Goal: Ask a question

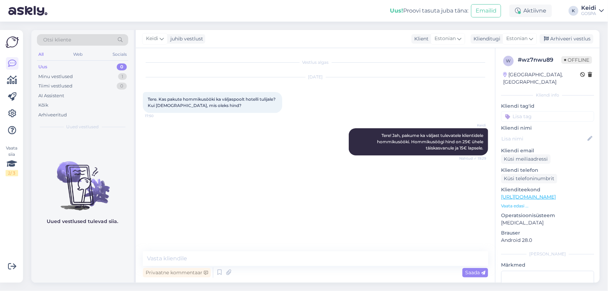
click at [333, 206] on div "Vestlus algas [DATE] Tere. Kas pakute hommikusööki ka väljaspoolt hotelli tulij…" at bounding box center [319, 150] width 352 height 190
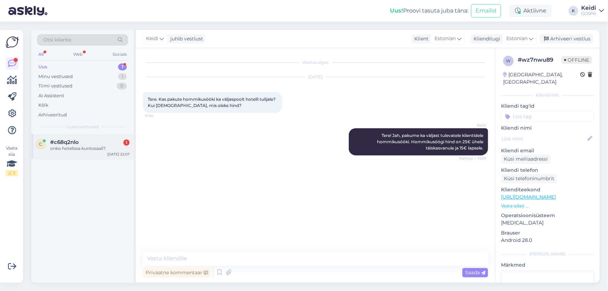
click at [74, 143] on span "#c68q2nlo" at bounding box center [64, 142] width 29 height 6
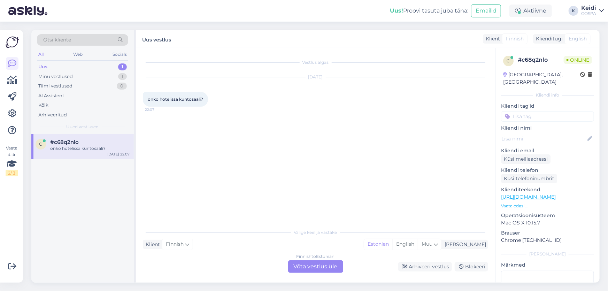
click at [315, 268] on div "Finnish to Estonian Võta vestlus üle" at bounding box center [315, 266] width 55 height 13
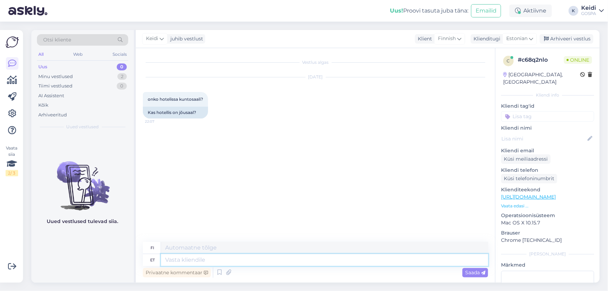
click at [195, 260] on textarea at bounding box center [324, 260] width 327 height 12
type textarea "Tere õ"
type textarea "Hei"
type textarea "Tere õhtust!"
type textarea "Hyvää iltaa!"
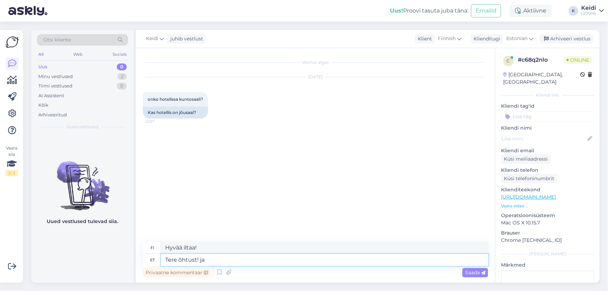
type textarea "Tere õhtust! [GEOGRAPHIC_DATA]"
type textarea "Hyvää iltaa! [GEOGRAPHIC_DATA]"
type textarea "Tere õhtust!"
type textarea "Hyvää iltaa!"
type textarea "Tere õhtust! [GEOGRAPHIC_DATA],"
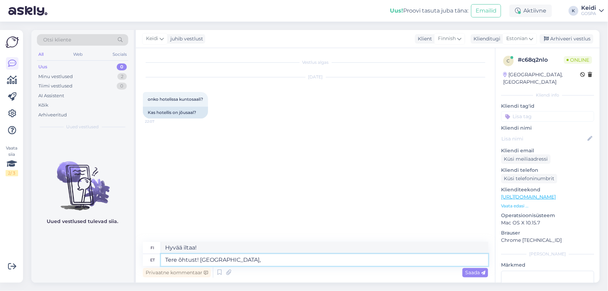
type textarea "Hyvää iltaa! [GEOGRAPHIC_DATA],"
type textarea "Tere õhtust! Jah, hotellis o"
type textarea "Hyvää iltaa! [GEOGRAPHIC_DATA], hotellissa."
type textarea "Tere õhtust! Jah, hotellis on j"
type textarea "Hyvää iltaa! [GEOGRAPHIC_DATA], hotellissa on"
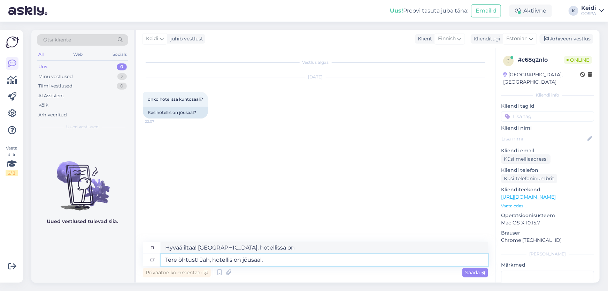
type textarea "Tere õhtust! Jah, hotellis on jõusaal."
type textarea "Hyvää iltaa! Kyllä, hotellissa on kuntosali."
type textarea "Tere õhtust! Jah, hotellis on jõusaal."
click at [472, 270] on span "Saada" at bounding box center [475, 272] width 20 height 6
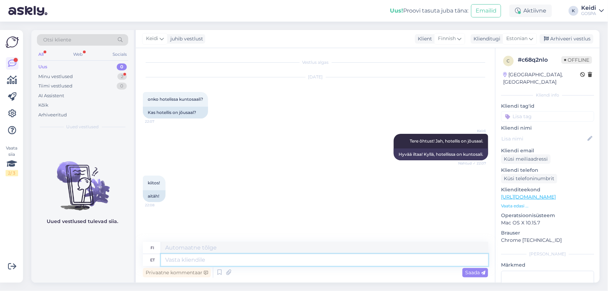
click at [206, 262] on textarea at bounding box center [324, 260] width 327 height 12
click at [78, 75] on div "Minu vestlused 2" at bounding box center [82, 77] width 91 height 10
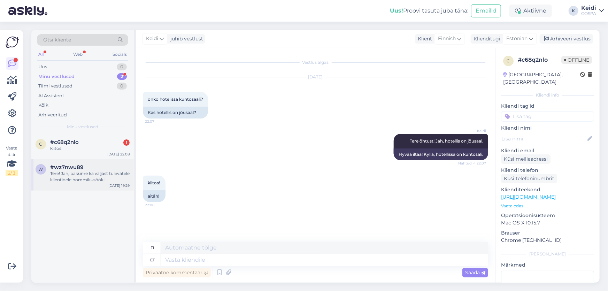
click at [81, 174] on div "Tere! Jah, pakume ka väljast tulevatele klientidele hommikusööki. Hommikusöögi …" at bounding box center [89, 176] width 79 height 13
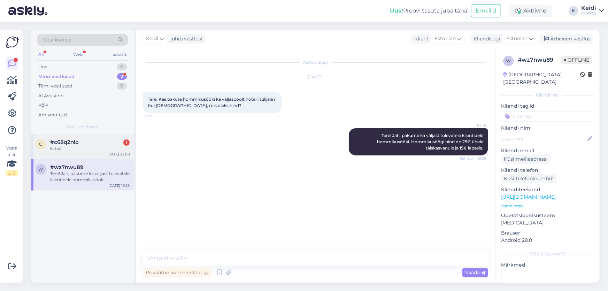
click at [73, 144] on span "#c68q2nlo" at bounding box center [64, 142] width 29 height 6
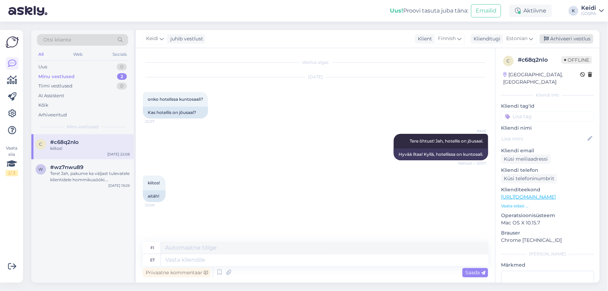
click at [562, 39] on div "Arhiveeri vestlus" at bounding box center [567, 38] width 54 height 9
